Goal: Task Accomplishment & Management: Manage account settings

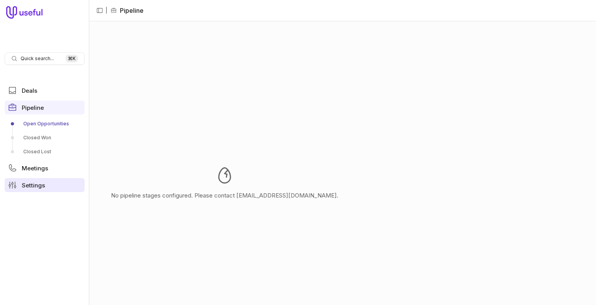
click at [38, 189] on link "Settings" at bounding box center [45, 185] width 80 height 14
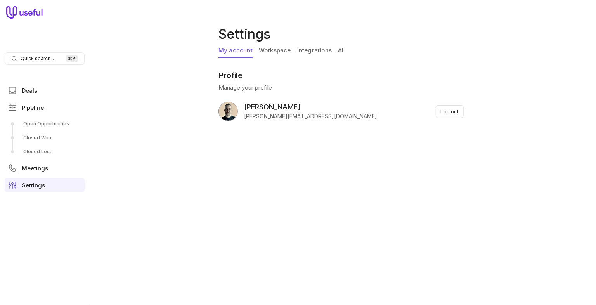
click at [280, 51] on link "Workspace" at bounding box center [275, 50] width 32 height 15
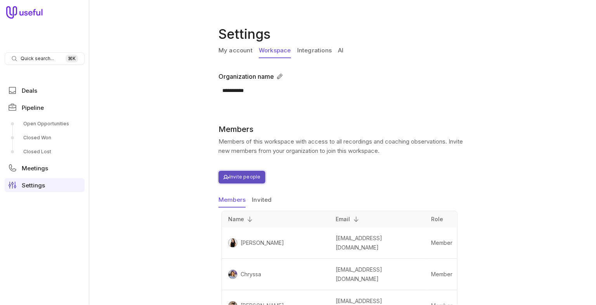
click at [240, 178] on button "Invite people" at bounding box center [241, 177] width 47 height 13
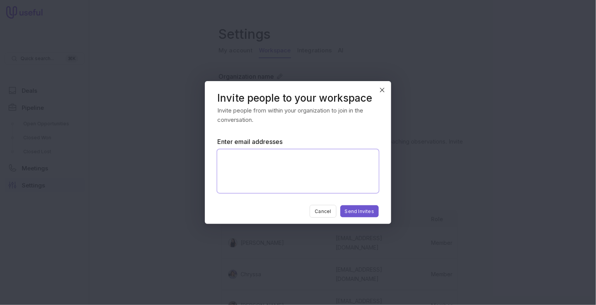
click at [234, 166] on textarea "Enter email addresses" at bounding box center [297, 170] width 161 height 43
paste textarea "**********"
type textarea "**********"
click at [358, 211] on button "Send Invites" at bounding box center [359, 211] width 38 height 12
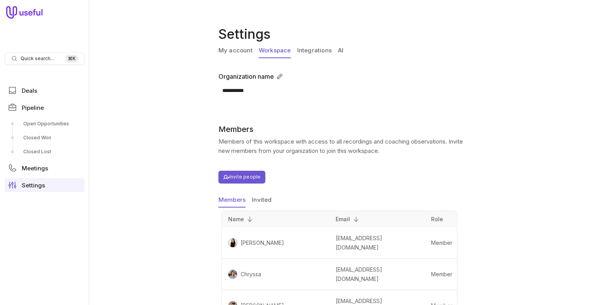
click at [23, 16] on icon at bounding box center [24, 12] width 37 height 12
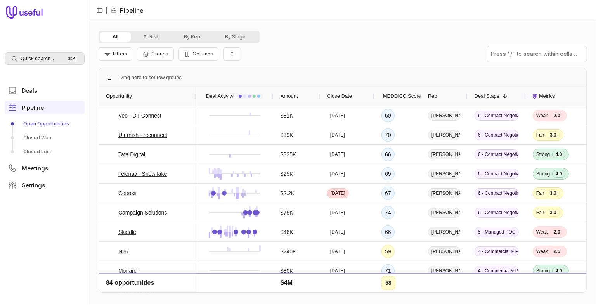
click at [44, 56] on span "Quick search..." at bounding box center [37, 58] width 33 height 6
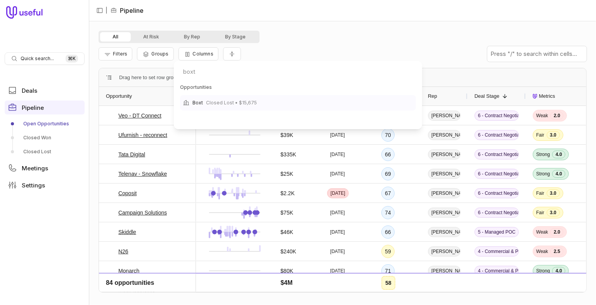
type input "boxt"
click at [232, 102] on span "Closed Lost • $15,675" at bounding box center [231, 102] width 51 height 9
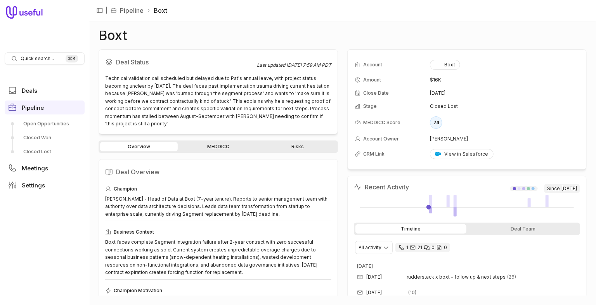
click at [300, 150] on link "Risks" at bounding box center [298, 146] width 78 height 9
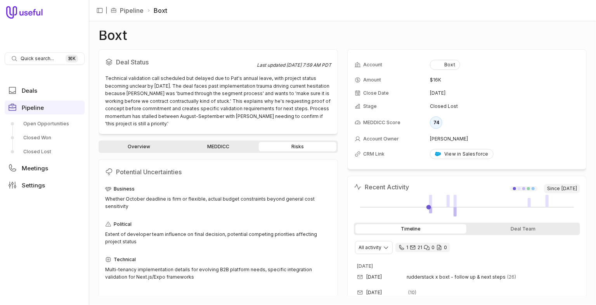
click at [139, 144] on link "Overview" at bounding box center [139, 146] width 78 height 9
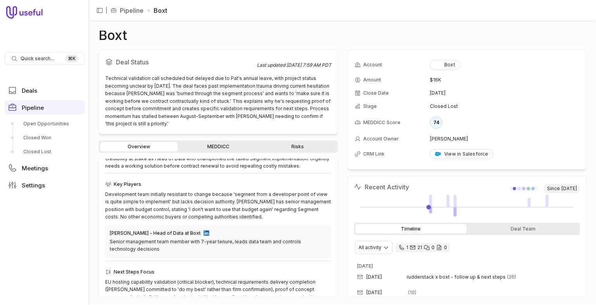
scroll to position [168, 0]
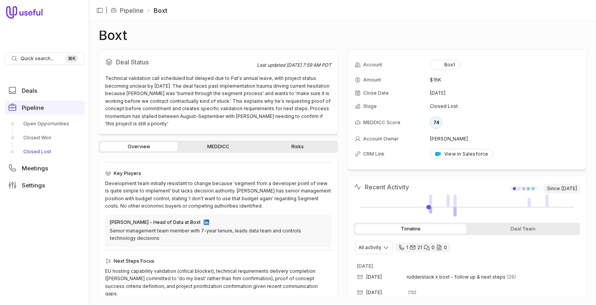
click at [43, 152] on link "Closed Lost" at bounding box center [45, 152] width 80 height 12
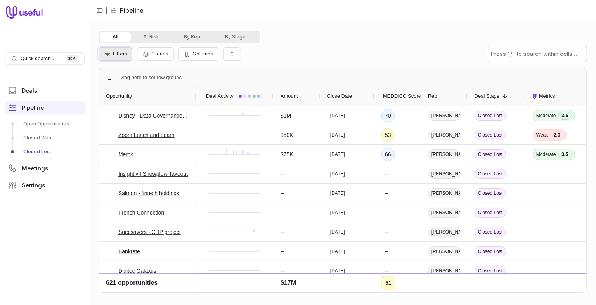
click at [121, 54] on span "Filters" at bounding box center [120, 54] width 14 height 6
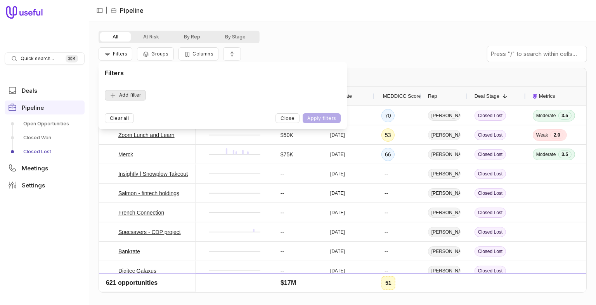
click at [122, 90] on button "Add filter" at bounding box center [125, 95] width 41 height 10
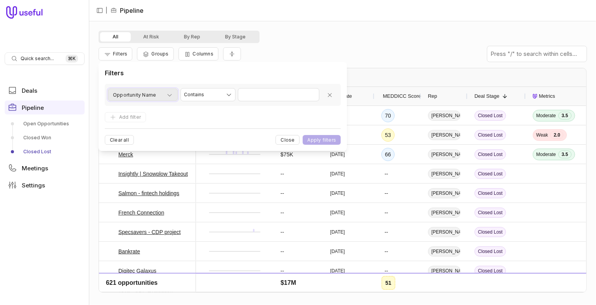
click at [149, 99] on span "Opportunity Name" at bounding box center [134, 94] width 43 height 9
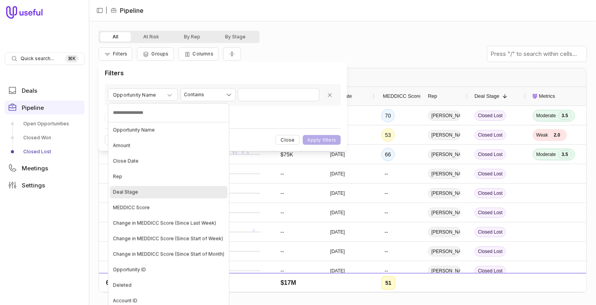
click at [134, 190] on span "Deal Stage" at bounding box center [125, 192] width 25 height 6
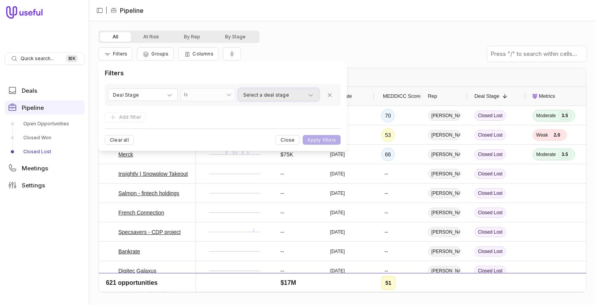
click at [265, 92] on span "Select a deal stage" at bounding box center [266, 94] width 46 height 9
click at [162, 95] on html "Quick search... ⌘ K Deals Pipeline Open Opportunities Closed Won Closed Lost Me…" at bounding box center [298, 152] width 596 height 305
click at [158, 94] on div "Deal Stage" at bounding box center [143, 94] width 60 height 9
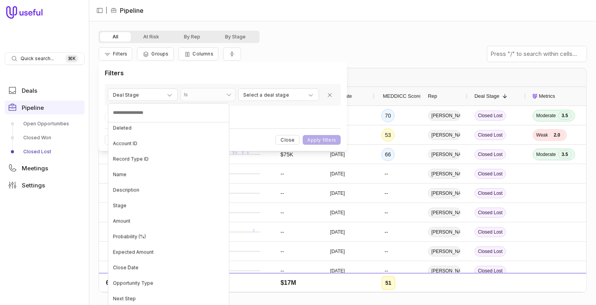
scroll to position [158, 0]
click at [133, 201] on div "Stage" at bounding box center [169, 204] width 118 height 12
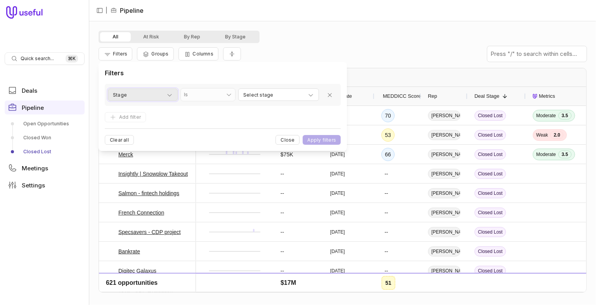
click at [166, 97] on icon "button" at bounding box center [169, 95] width 6 height 6
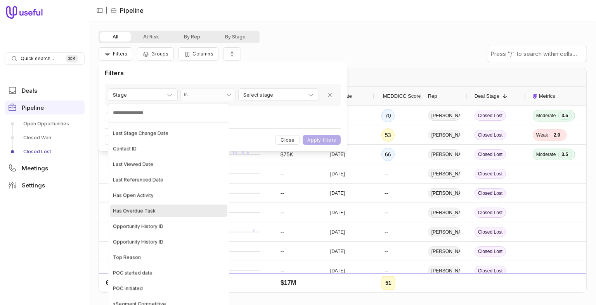
scroll to position [592, 0]
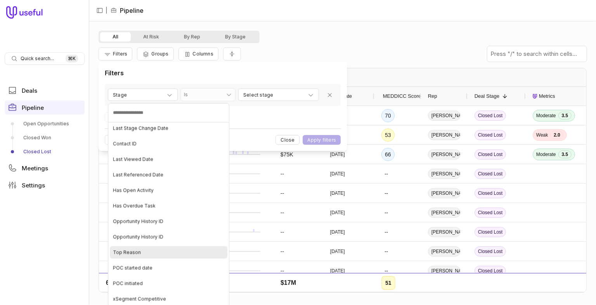
click at [142, 247] on div "Top Reason" at bounding box center [169, 252] width 118 height 12
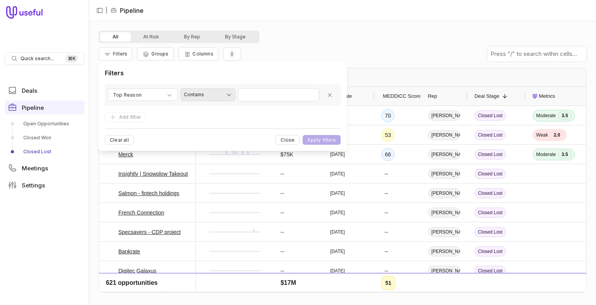
click at [225, 92] on html "Quick search... ⌘ K Deals Pipeline Open Opportunities Closed Won Closed Lost Me…" at bounding box center [298, 152] width 596 height 305
click at [258, 92] on html "Quick search... ⌘ K Deals Pipeline Open Opportunities Closed Won Closed Lost Me…" at bounding box center [298, 152] width 596 height 305
click at [257, 96] on input "Value" at bounding box center [278, 94] width 81 height 12
type input "*******"
click at [303, 135] on button "Apply filters" at bounding box center [322, 140] width 38 height 10
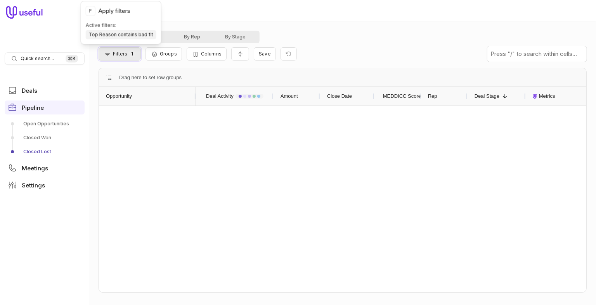
click at [130, 55] on span "1" at bounding box center [132, 53] width 7 height 7
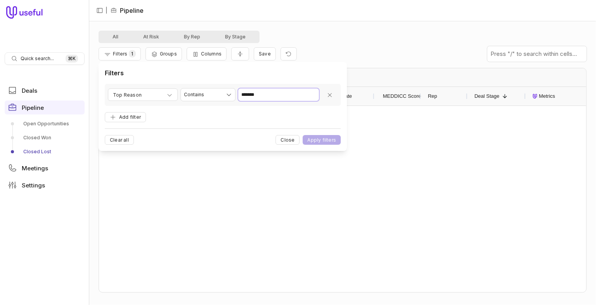
click at [261, 95] on input "*******" at bounding box center [278, 94] width 81 height 12
type input "***"
click at [326, 140] on button "Apply filters" at bounding box center [322, 140] width 38 height 10
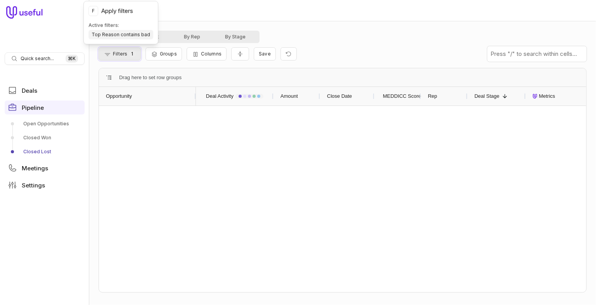
click at [122, 57] on button "Filters 1" at bounding box center [120, 53] width 42 height 13
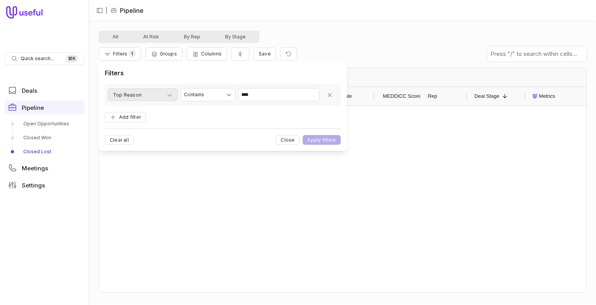
click at [168, 96] on icon "button" at bounding box center [169, 95] width 6 height 6
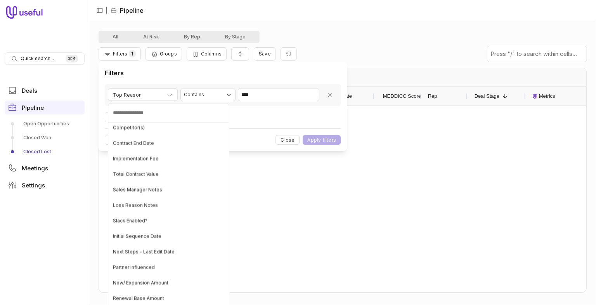
scroll to position [3184, 0]
click at [145, 205] on span "Loss Reason Notes" at bounding box center [135, 205] width 45 height 6
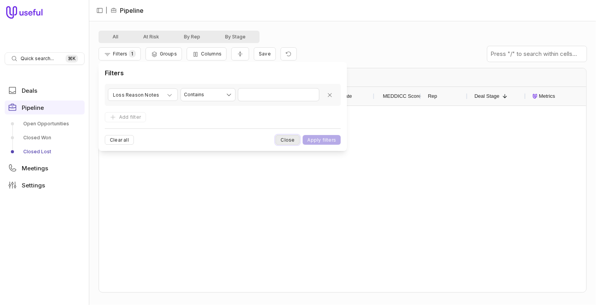
click at [290, 139] on button "Close" at bounding box center [287, 140] width 24 height 10
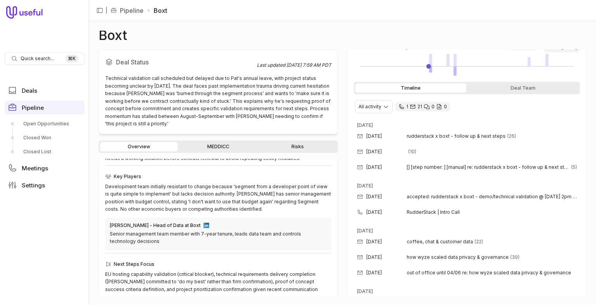
scroll to position [168, 0]
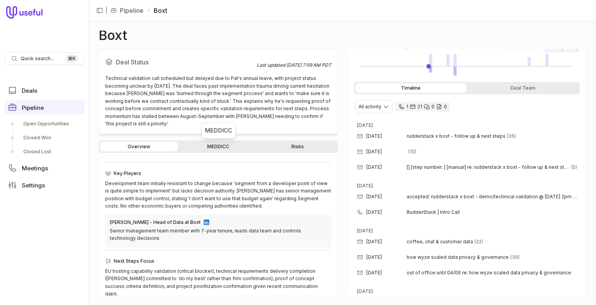
click at [217, 143] on link "MEDDICC" at bounding box center [218, 146] width 78 height 9
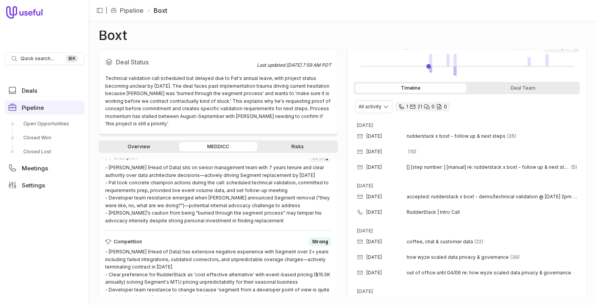
scroll to position [555, 0]
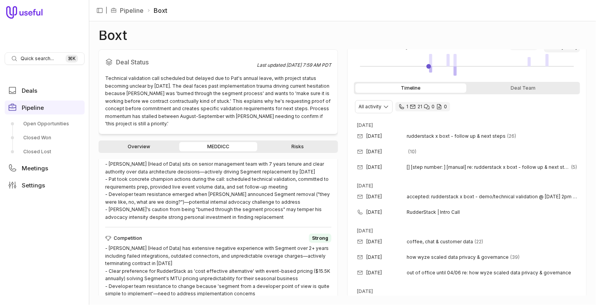
click at [112, 36] on h1 "Boxt" at bounding box center [113, 35] width 29 height 9
click at [140, 146] on link "Overview" at bounding box center [139, 146] width 78 height 9
